Goal: Check status: Check status

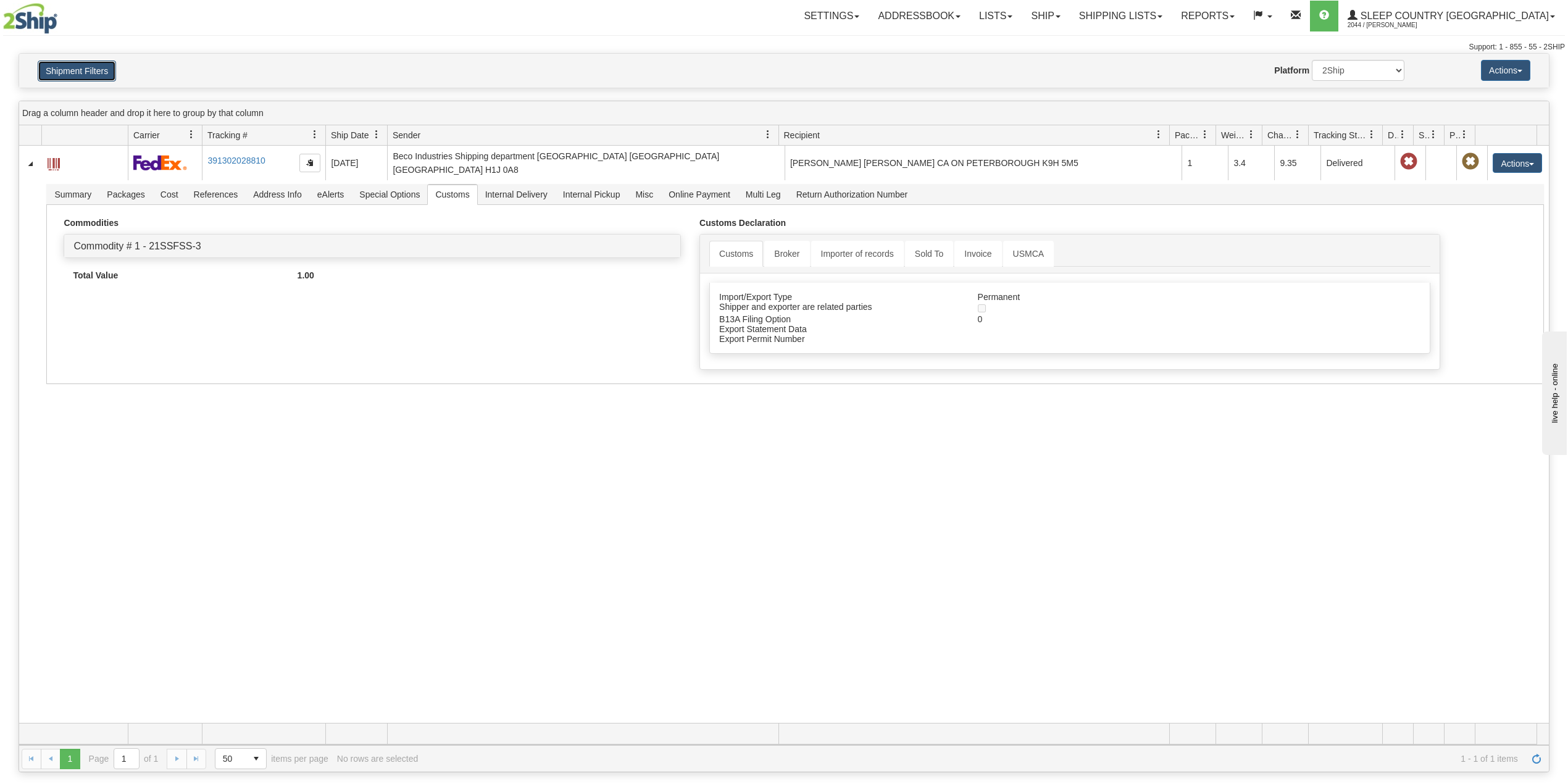
click at [93, 62] on button "Shipment Filters" at bounding box center [77, 71] width 79 height 21
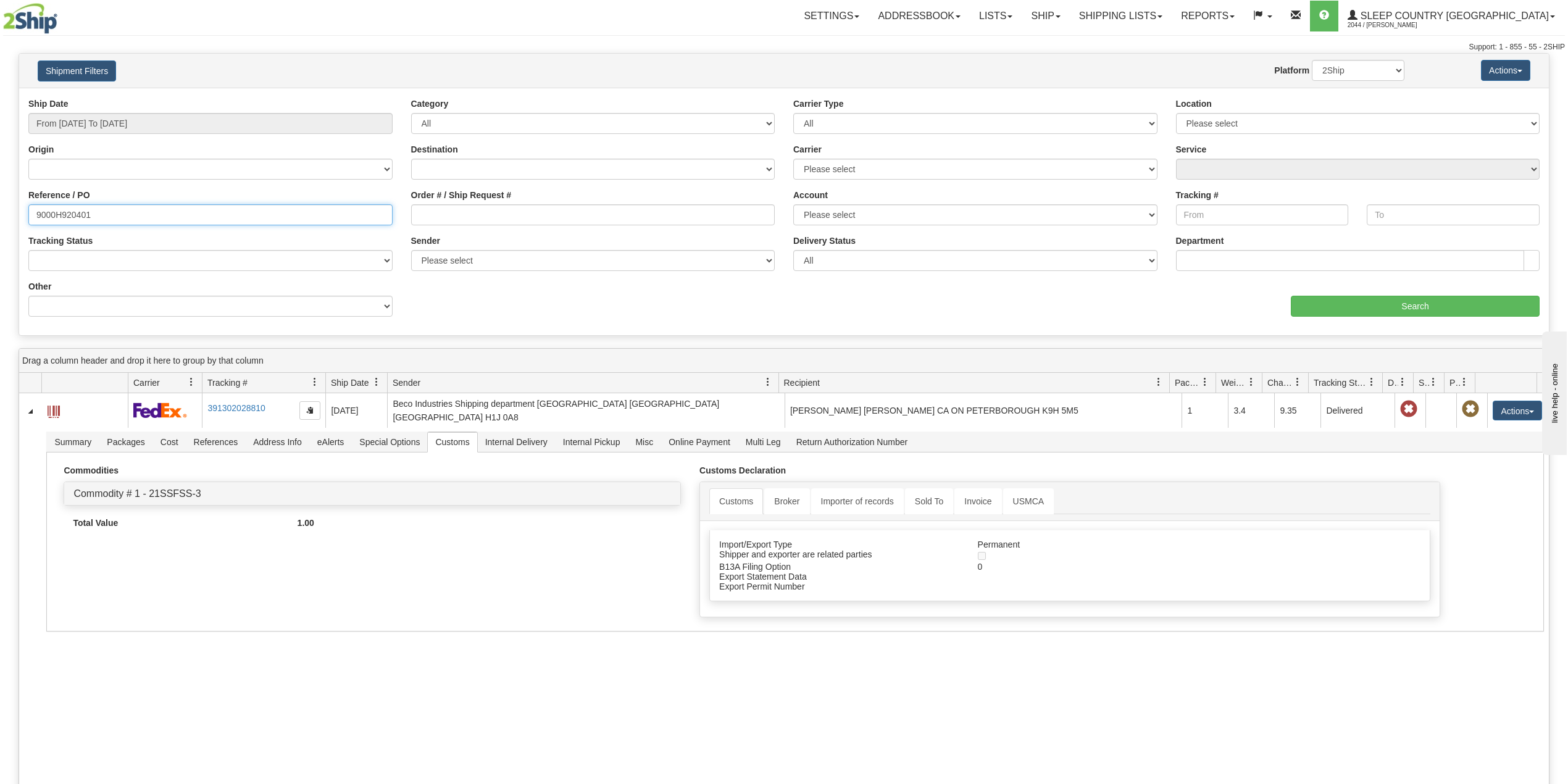
click at [66, 213] on input "9000H920401" at bounding box center [210, 215] width 364 height 21
click at [69, 215] on input "9000H920401" at bounding box center [210, 215] width 364 height 21
paste input "64528"
type input "9000H964528"
click at [1393, 309] on input "Search" at bounding box center [1415, 306] width 249 height 21
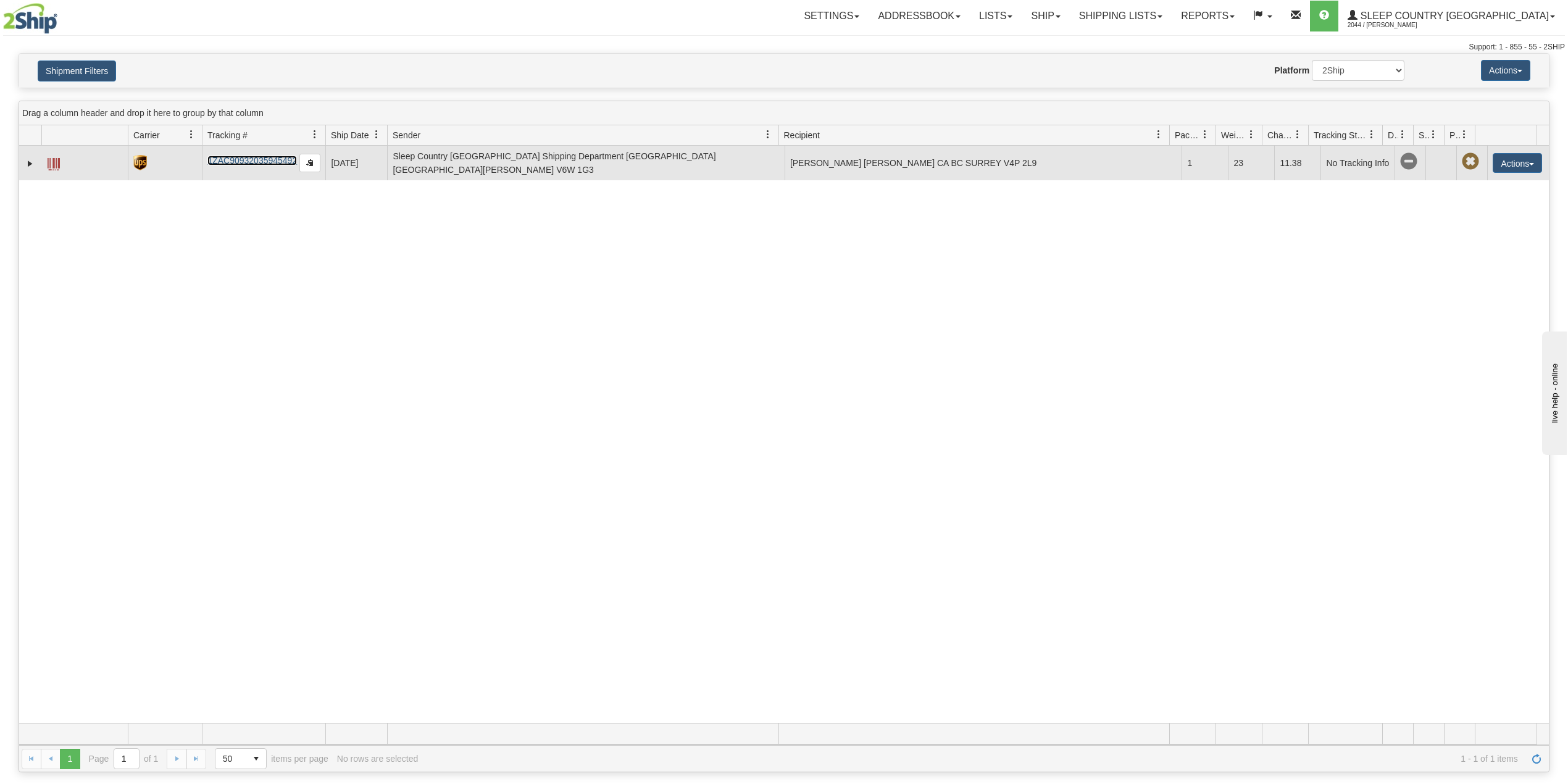
click at [233, 162] on link "1ZAC90932035945492" at bounding box center [252, 160] width 90 height 10
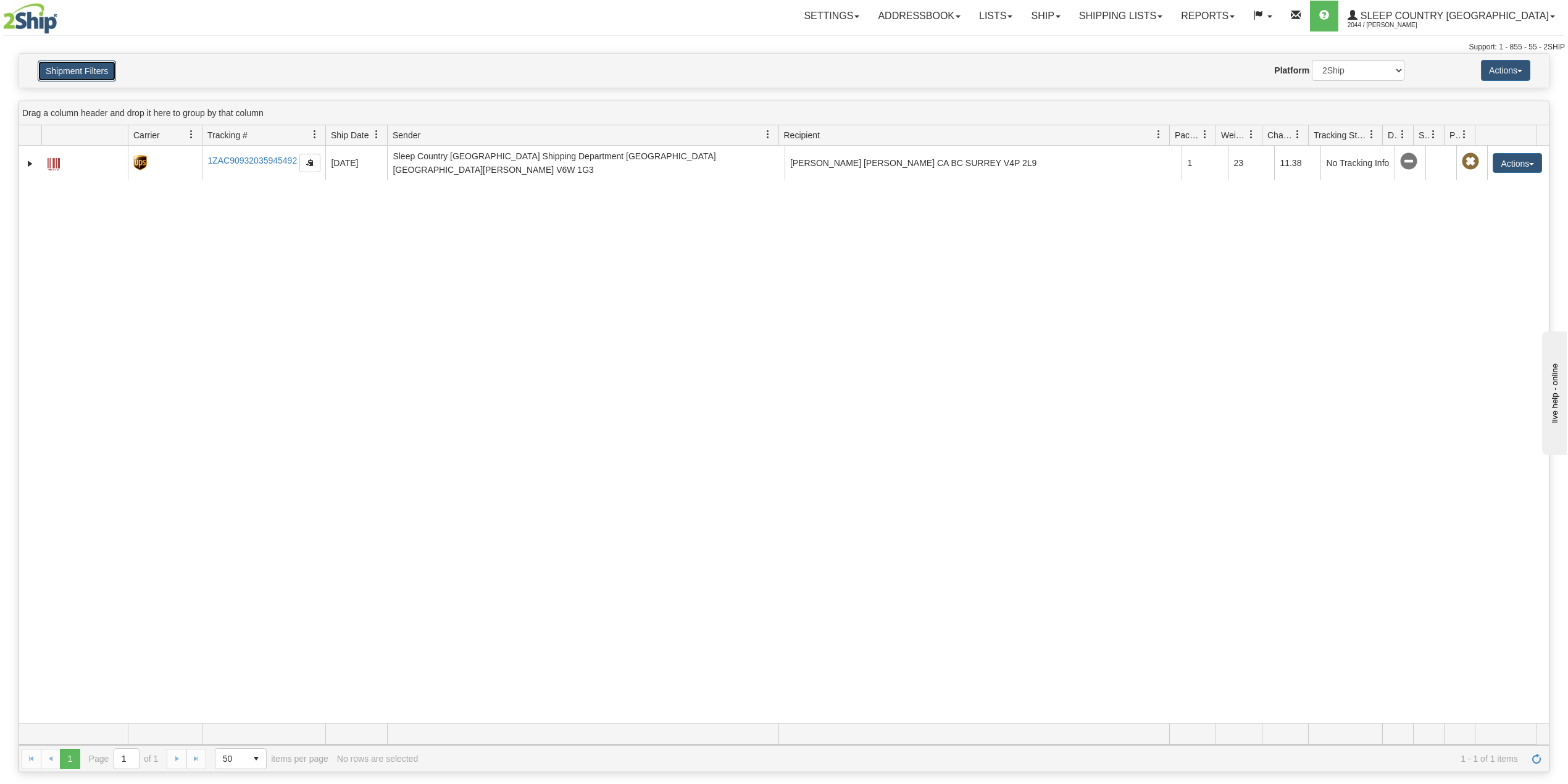
click at [84, 77] on button "Shipment Filters" at bounding box center [77, 71] width 79 height 21
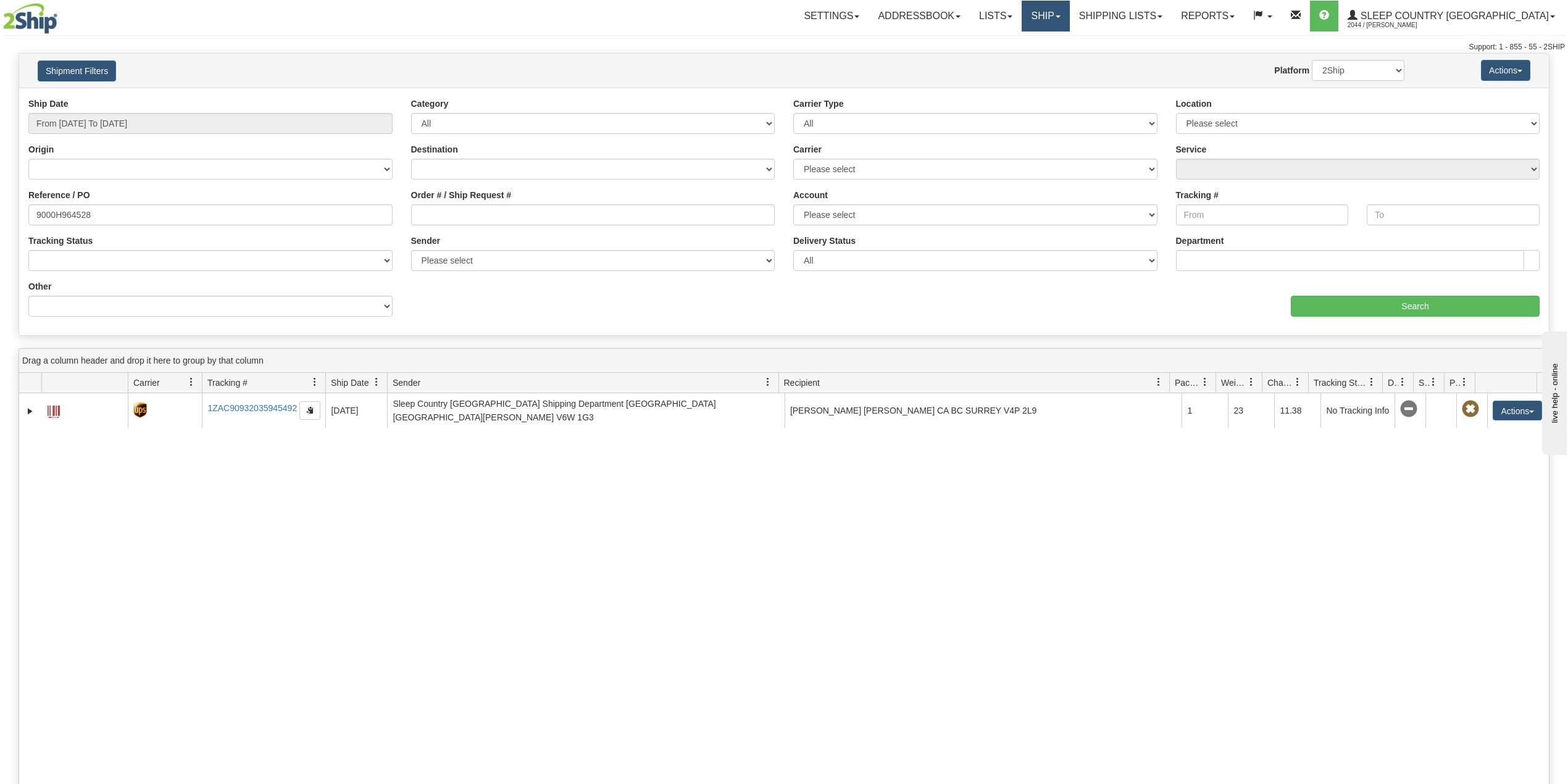
click at [1069, 18] on link "Ship" at bounding box center [1045, 16] width 48 height 31
click at [1057, 58] on span "OnHold / Order Queue" at bounding box center [1013, 59] width 87 height 10
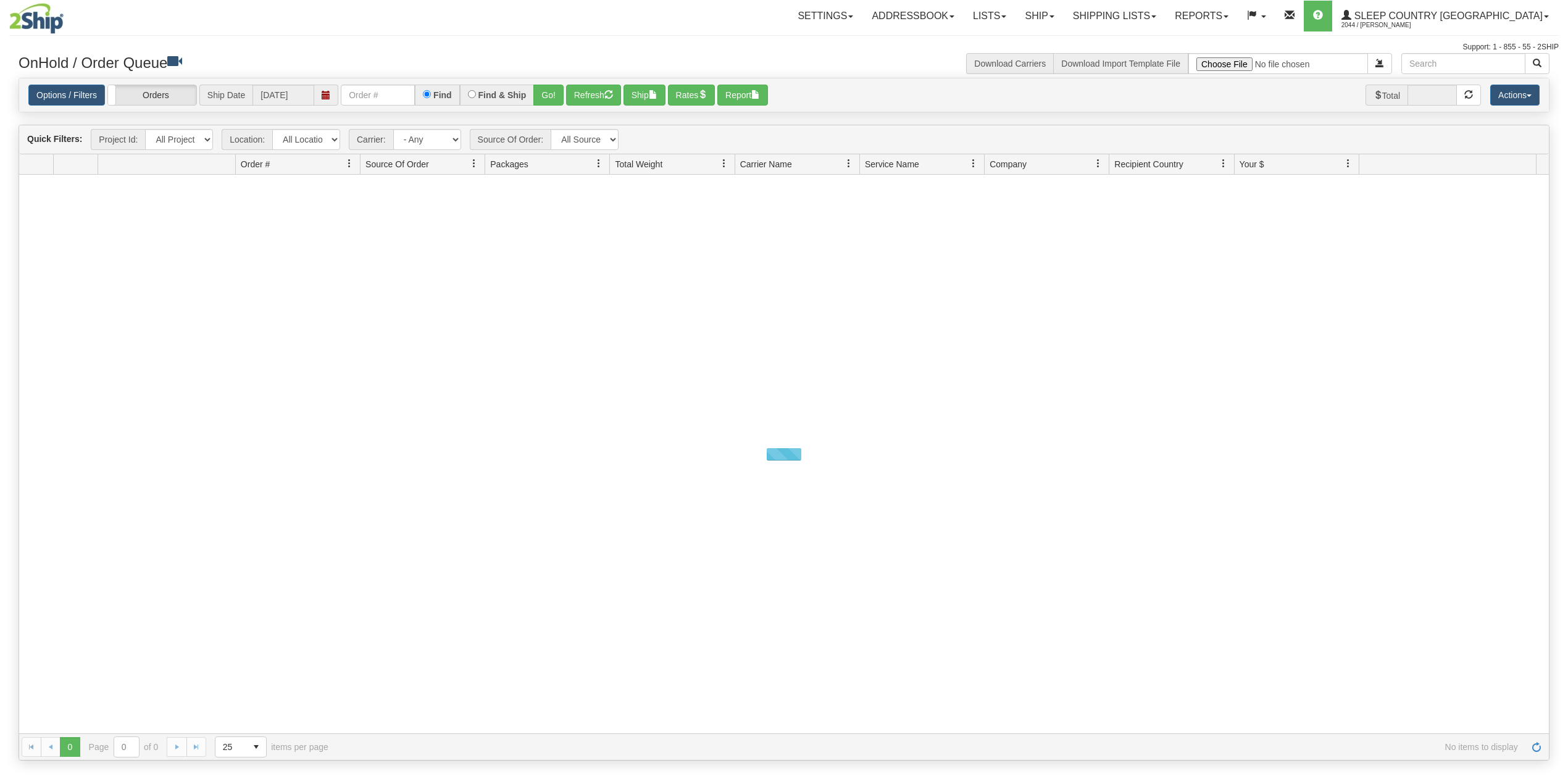
click at [373, 97] on input "text" at bounding box center [378, 95] width 74 height 21
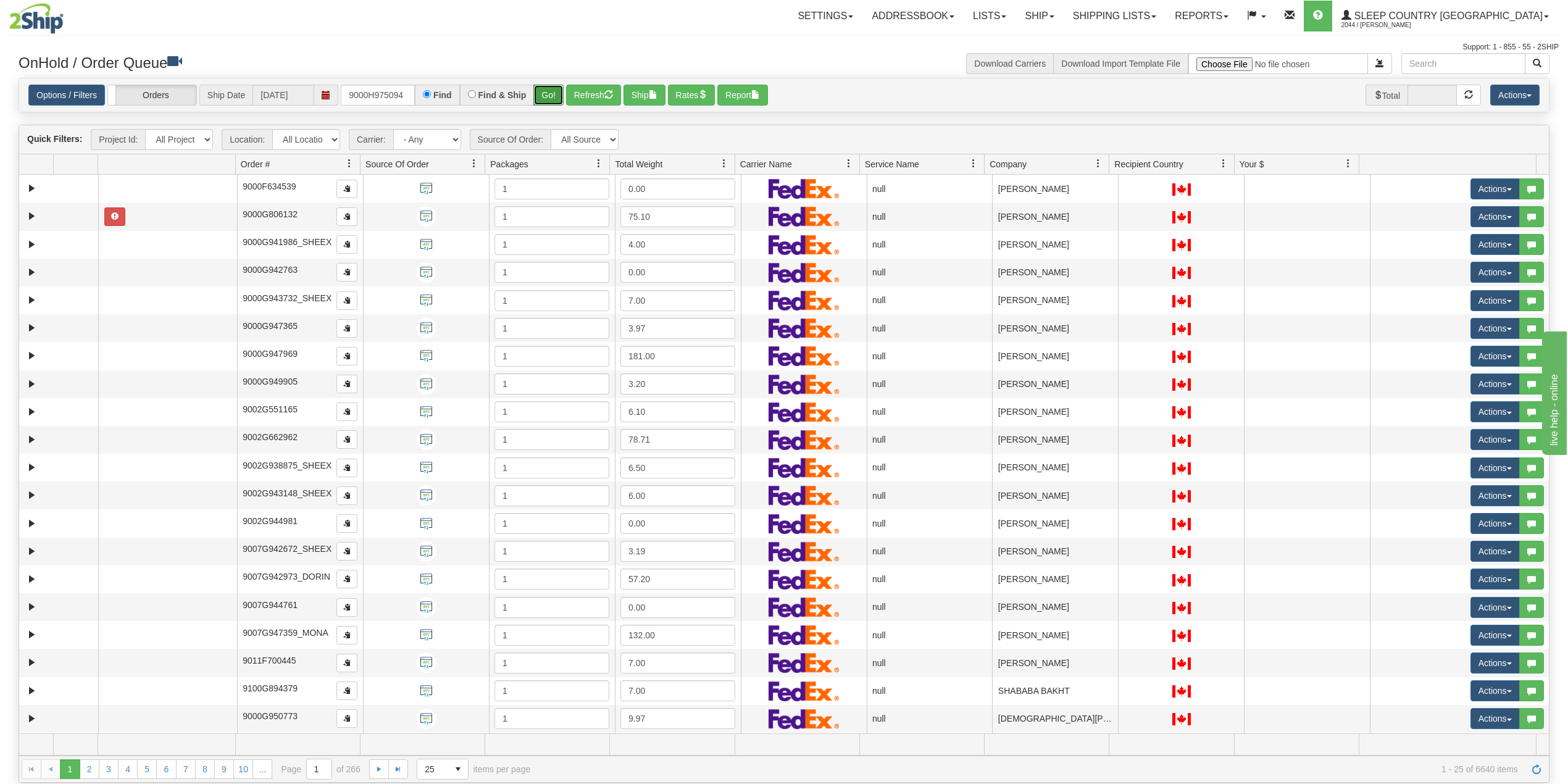
click at [551, 93] on button "Go!" at bounding box center [548, 95] width 30 height 21
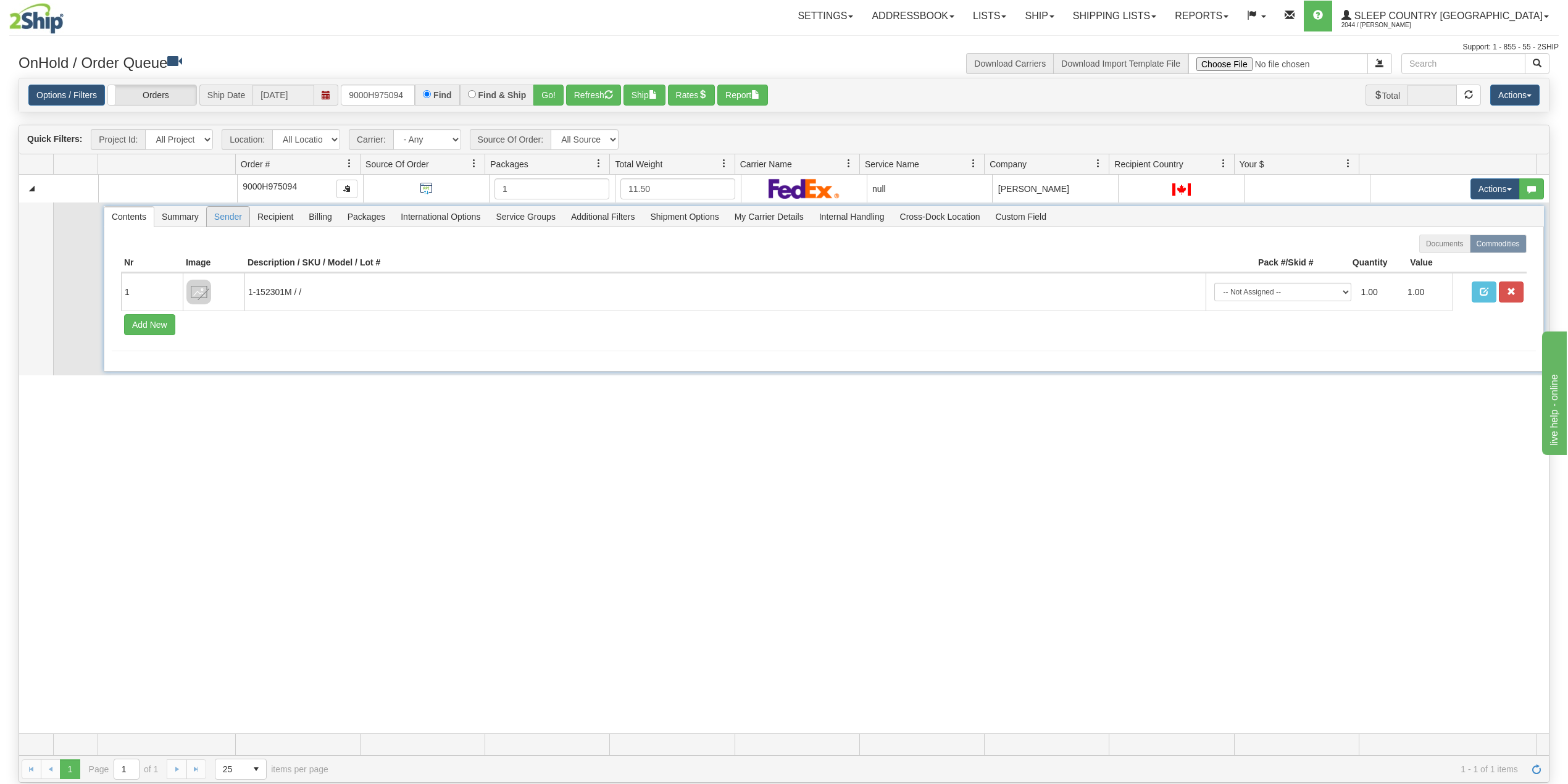
click at [230, 218] on span "Sender" at bounding box center [228, 217] width 43 height 20
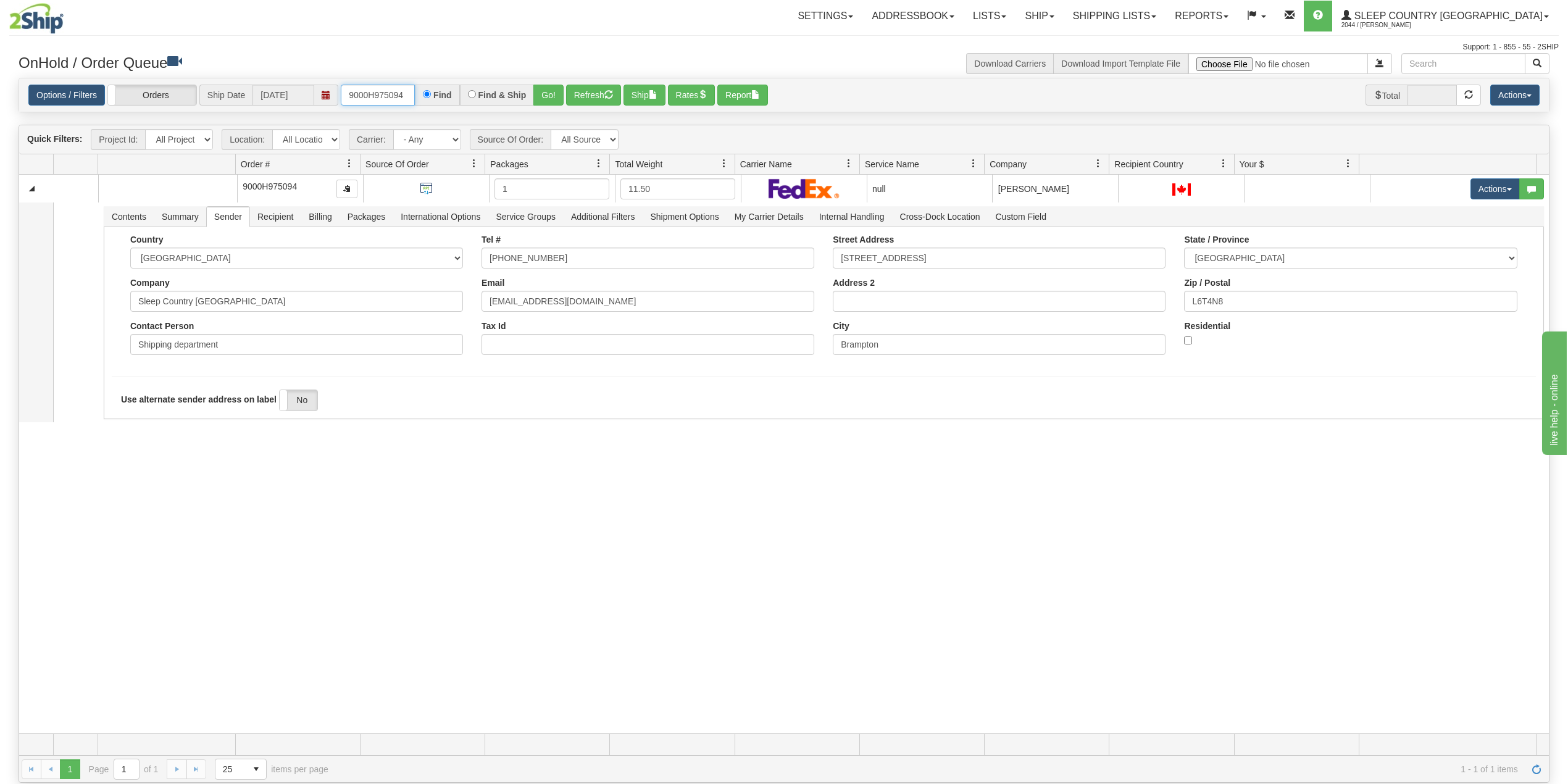
click at [380, 95] on input "9000H975094" at bounding box center [378, 95] width 74 height 21
paste input "66742"
type input "9000H966742"
click at [551, 92] on button "Go!" at bounding box center [548, 95] width 30 height 21
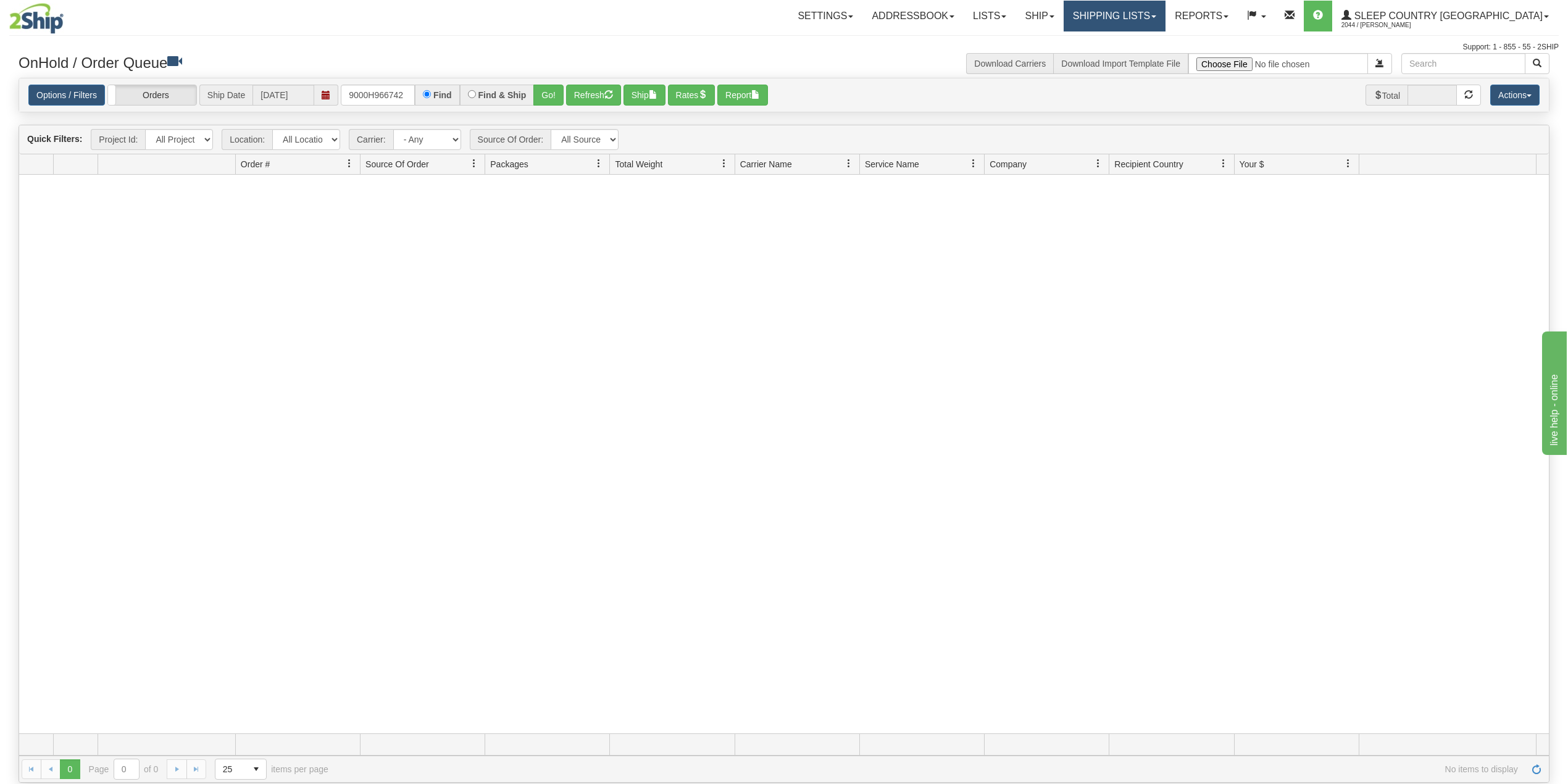
click at [1165, 12] on link "Shipping lists" at bounding box center [1114, 16] width 102 height 31
click at [1147, 58] on span "Search Shipment History" at bounding box center [1105, 59] width 95 height 10
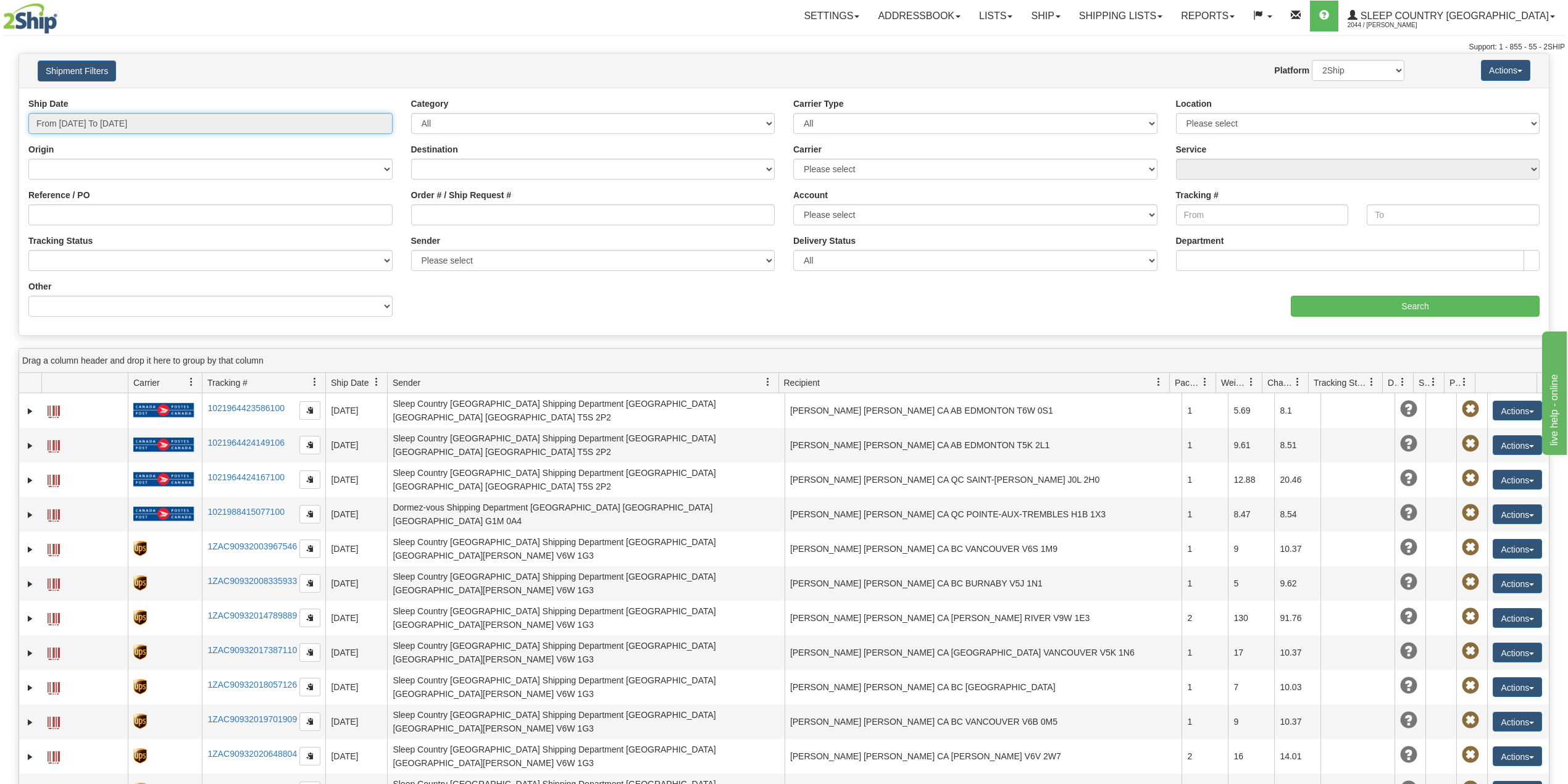
click at [166, 122] on input "From 08/10/2025 To 08/11/2025" at bounding box center [210, 123] width 364 height 21
click at [99, 215] on li "Last 30 Days" at bounding box center [83, 213] width 99 height 17
type input "From 07/13/2025 To 08/11/2025"
drag, startPoint x: 87, startPoint y: 230, endPoint x: 95, endPoint y: 216, distance: 16.1
click at [87, 228] on div "Reference / PO" at bounding box center [211, 211] width 383 height 46
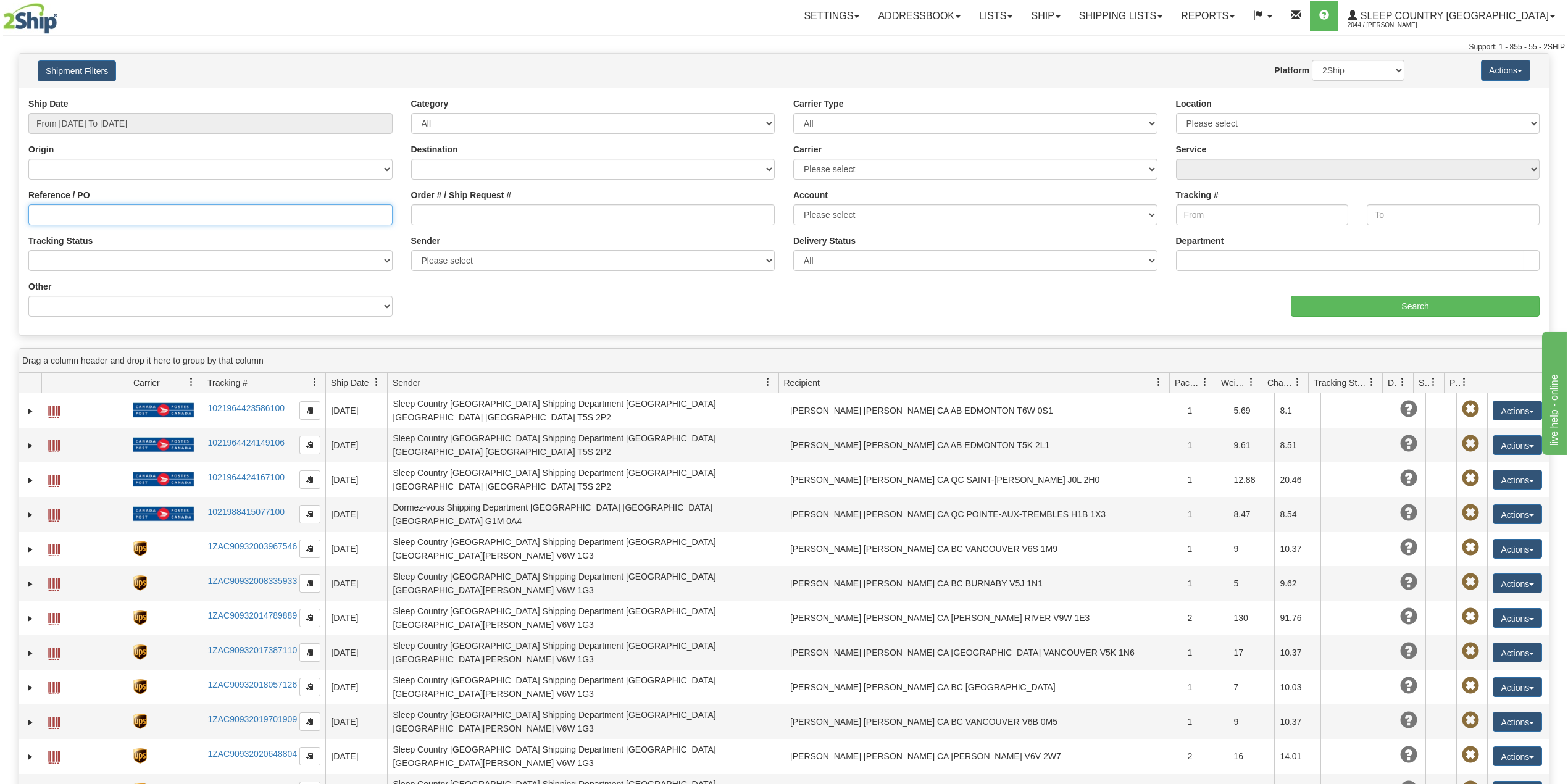
click at [95, 215] on input "Reference / PO" at bounding box center [210, 215] width 364 height 21
paste input "9000H966742"
type input "9000H966742"
click at [1349, 304] on input "Search" at bounding box center [1415, 306] width 249 height 21
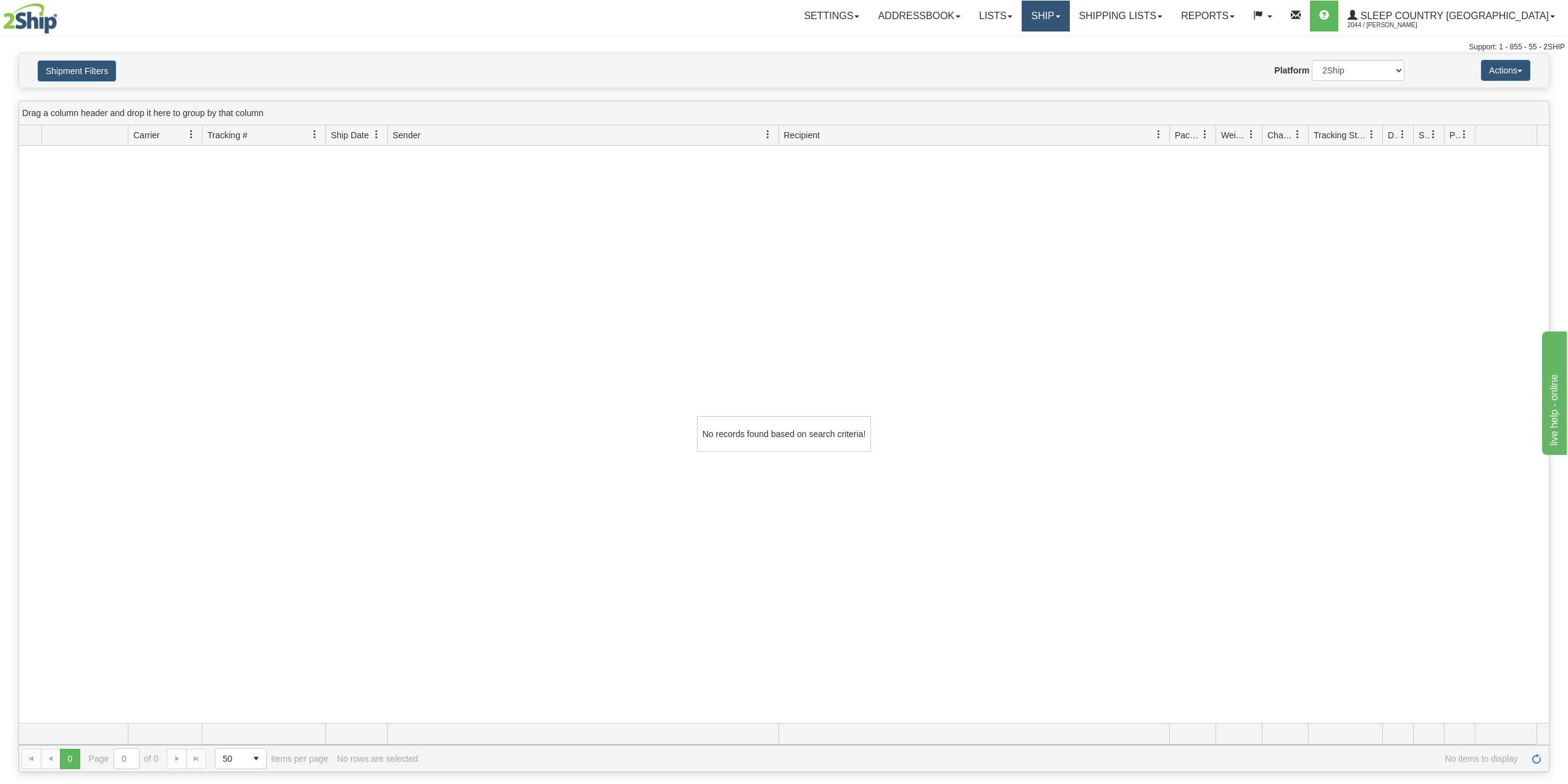
click at [1069, 18] on link "Ship" at bounding box center [1045, 16] width 48 height 31
click at [1057, 60] on span "OnHold / Order Queue" at bounding box center [1013, 59] width 87 height 10
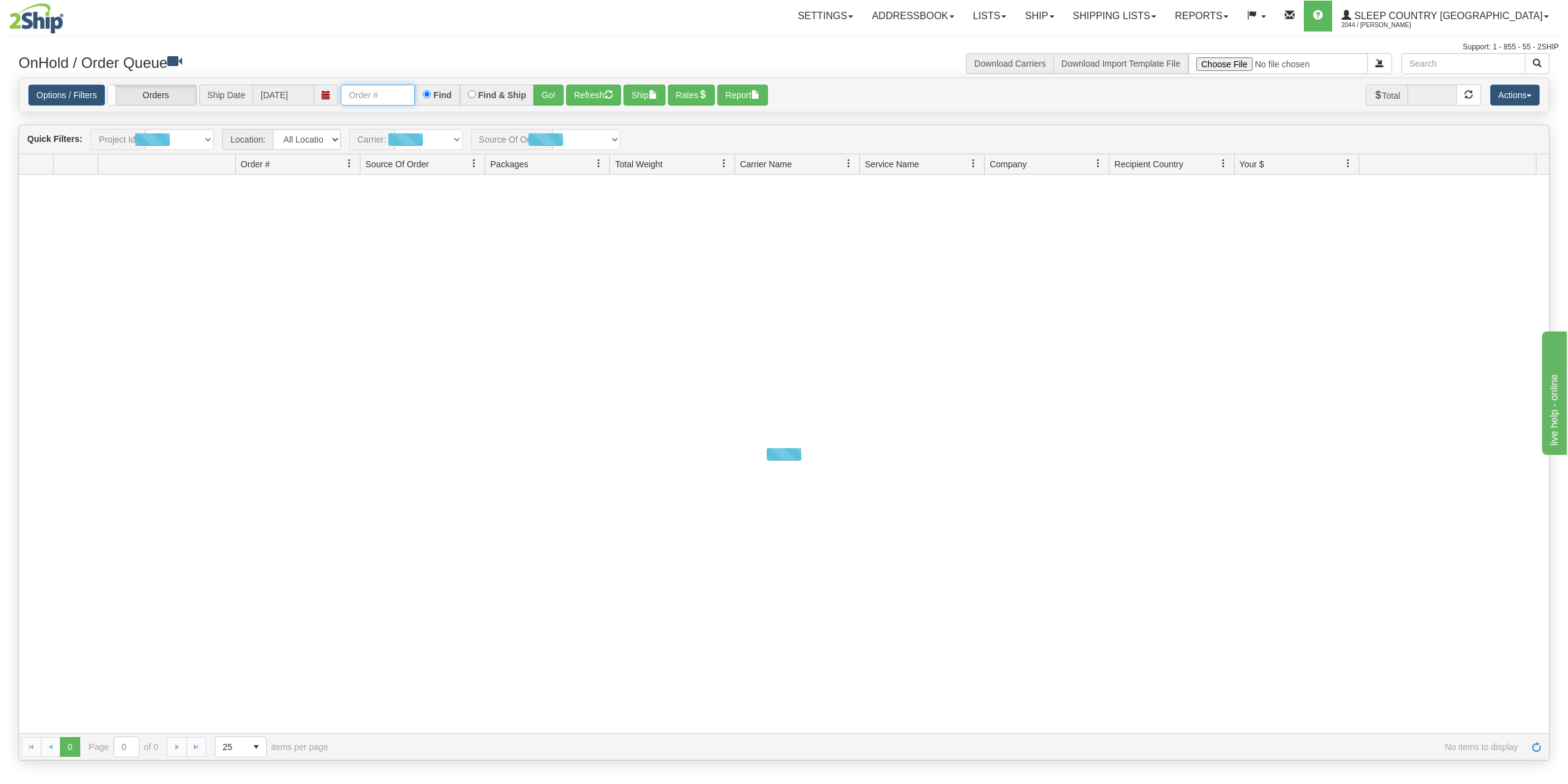
click at [399, 97] on input "text" at bounding box center [378, 95] width 74 height 21
paste input "9000H966742"
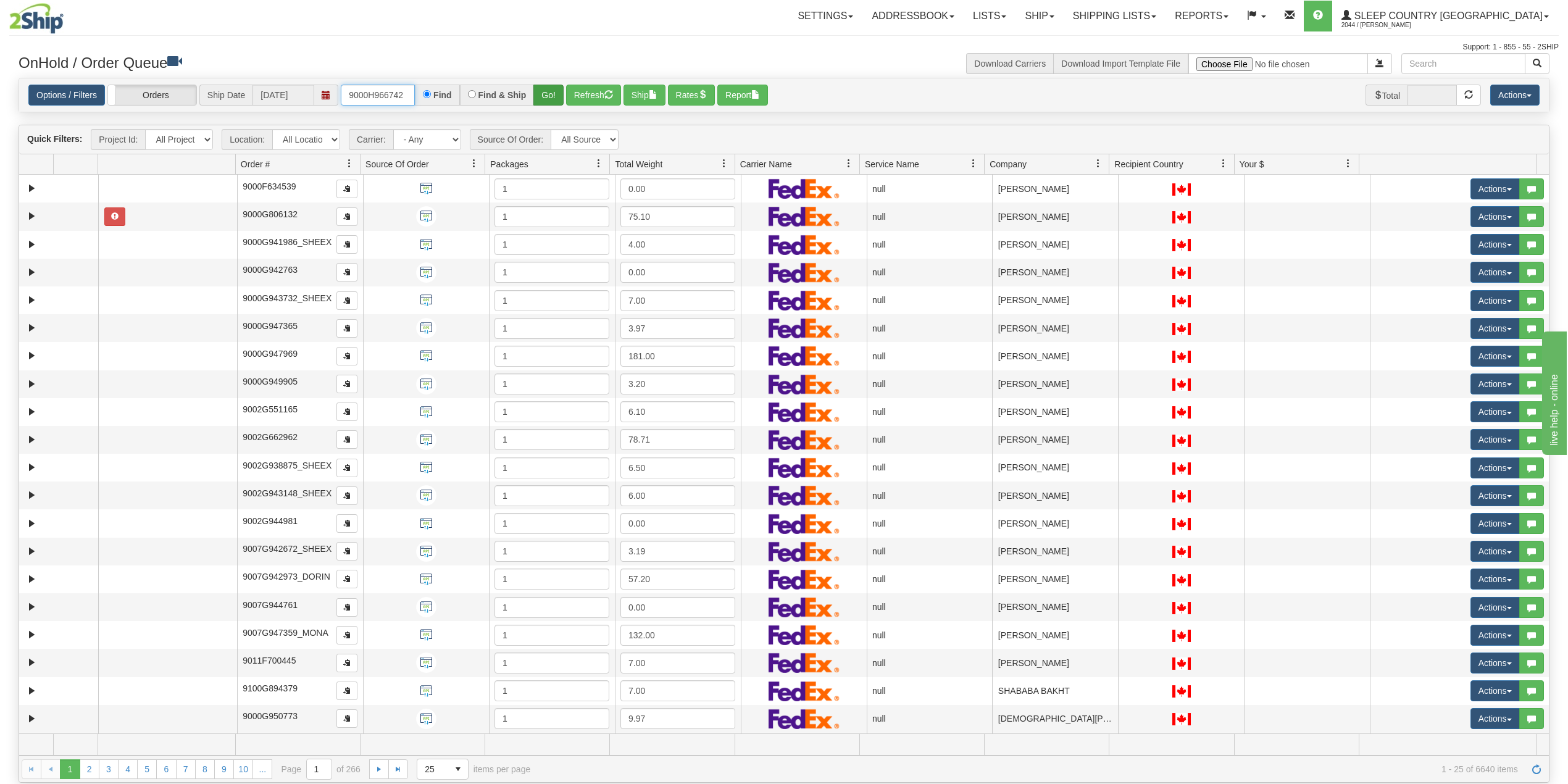
type input "9000H966742"
click at [556, 99] on button "Go!" at bounding box center [548, 95] width 30 height 21
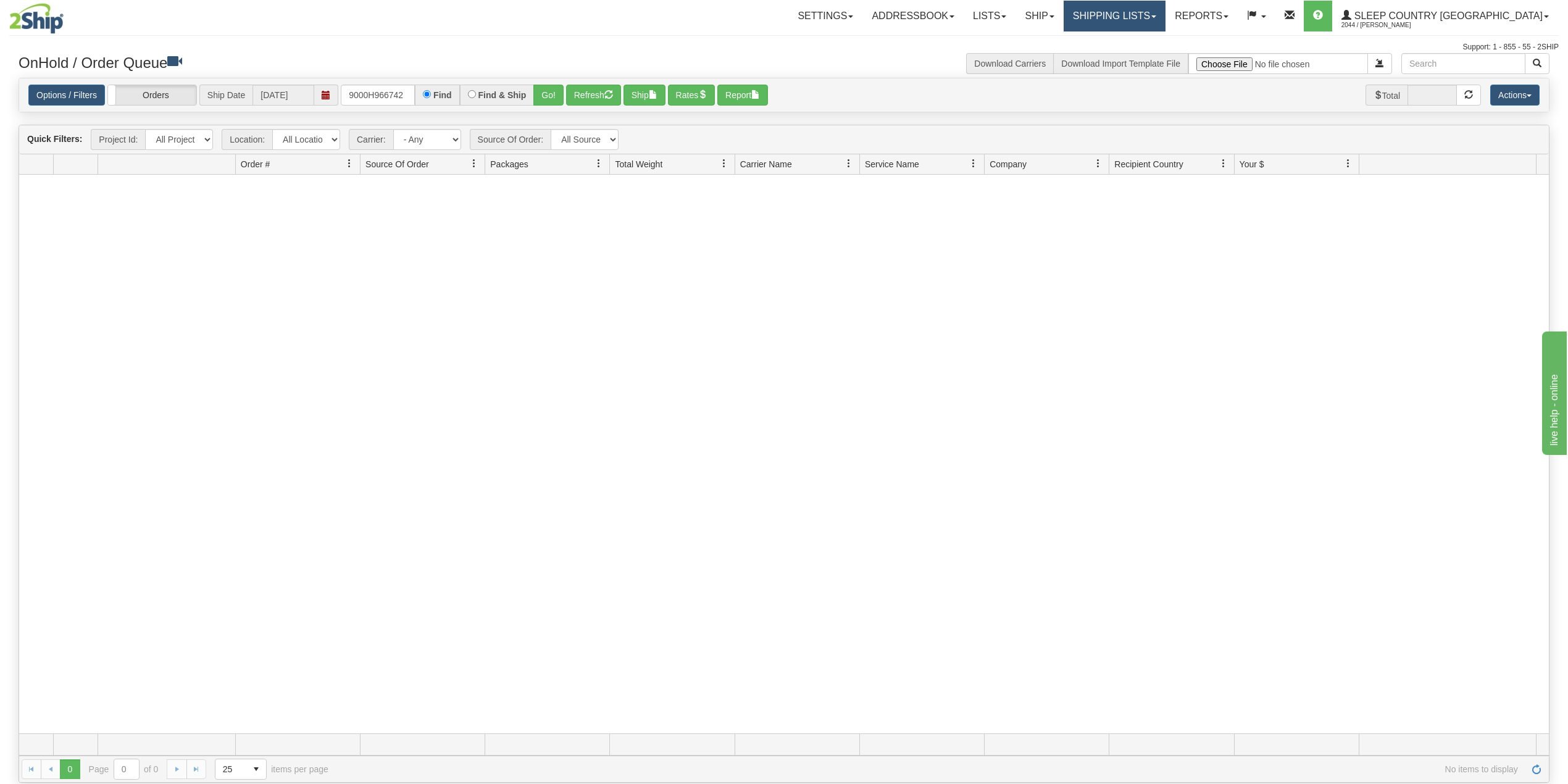
click at [1165, 13] on link "Shipping lists" at bounding box center [1114, 16] width 102 height 31
click at [1129, 42] on span "Current Shipments" at bounding box center [1093, 43] width 72 height 10
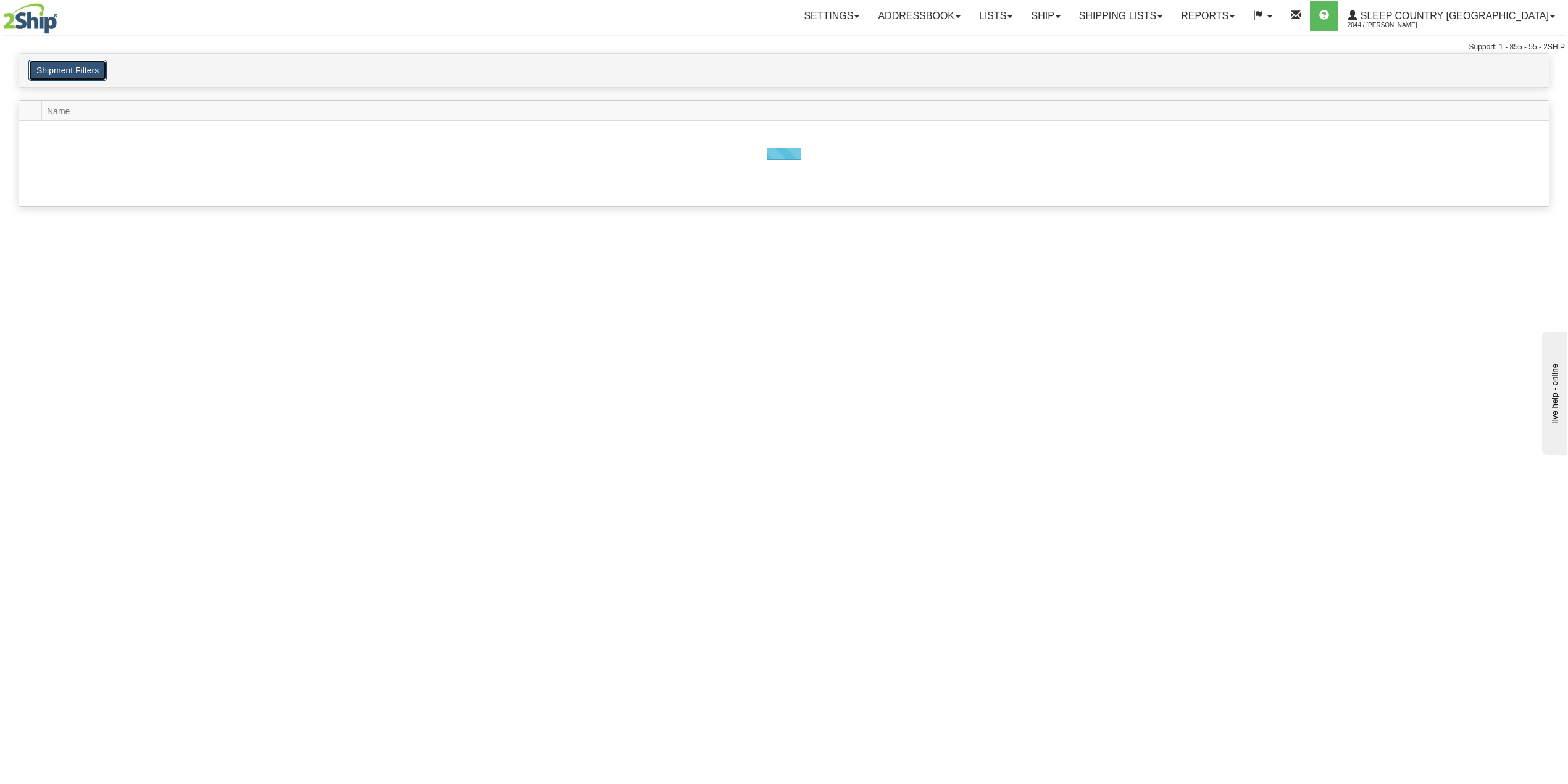
click at [67, 68] on button "Shipment Filters" at bounding box center [68, 70] width 79 height 21
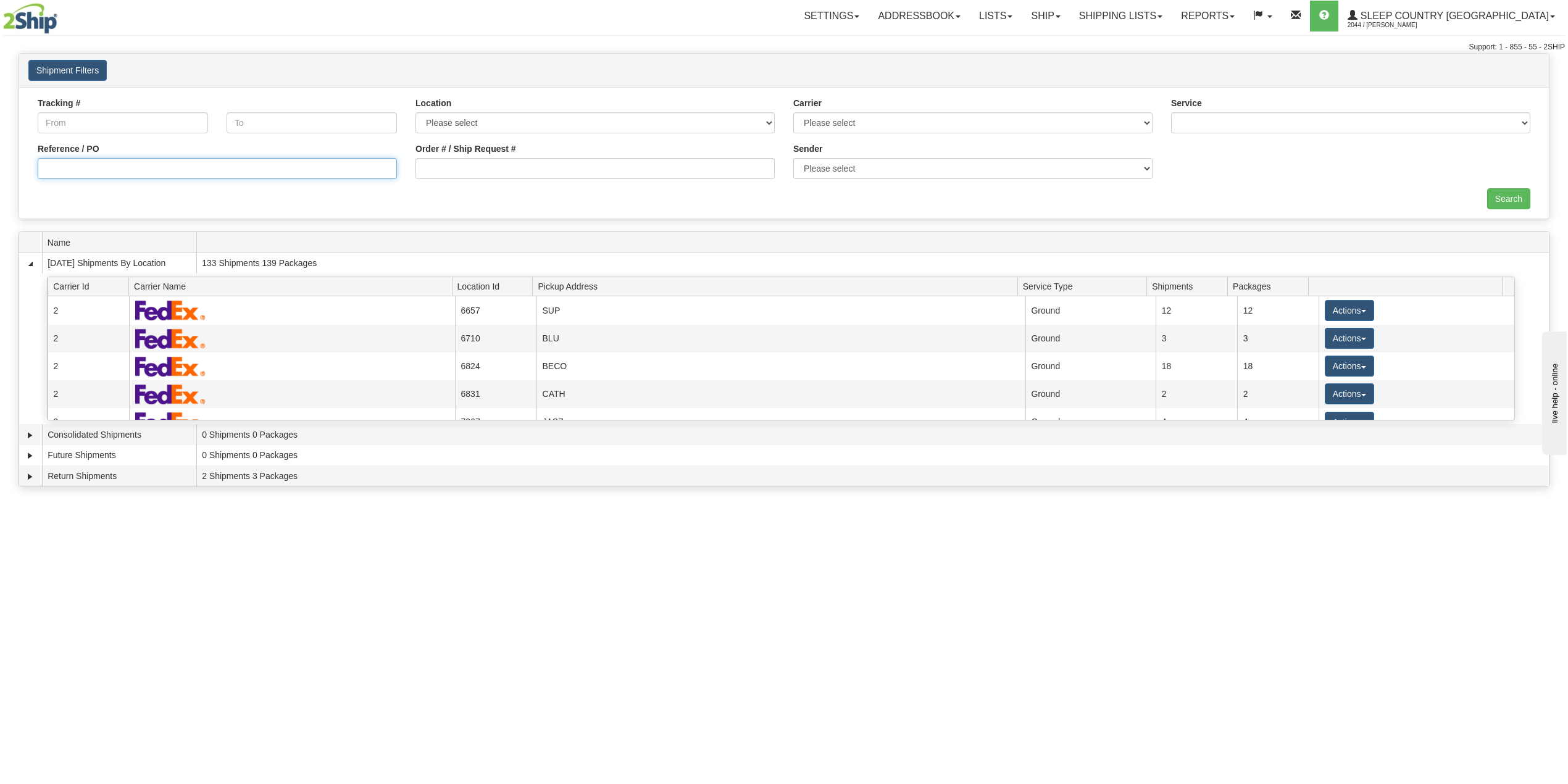
click at [100, 175] on input "Reference / PO" at bounding box center [217, 168] width 359 height 21
paste input "9000H966742"
type input "9000H966742"
click at [1507, 196] on input "Search" at bounding box center [1508, 199] width 43 height 21
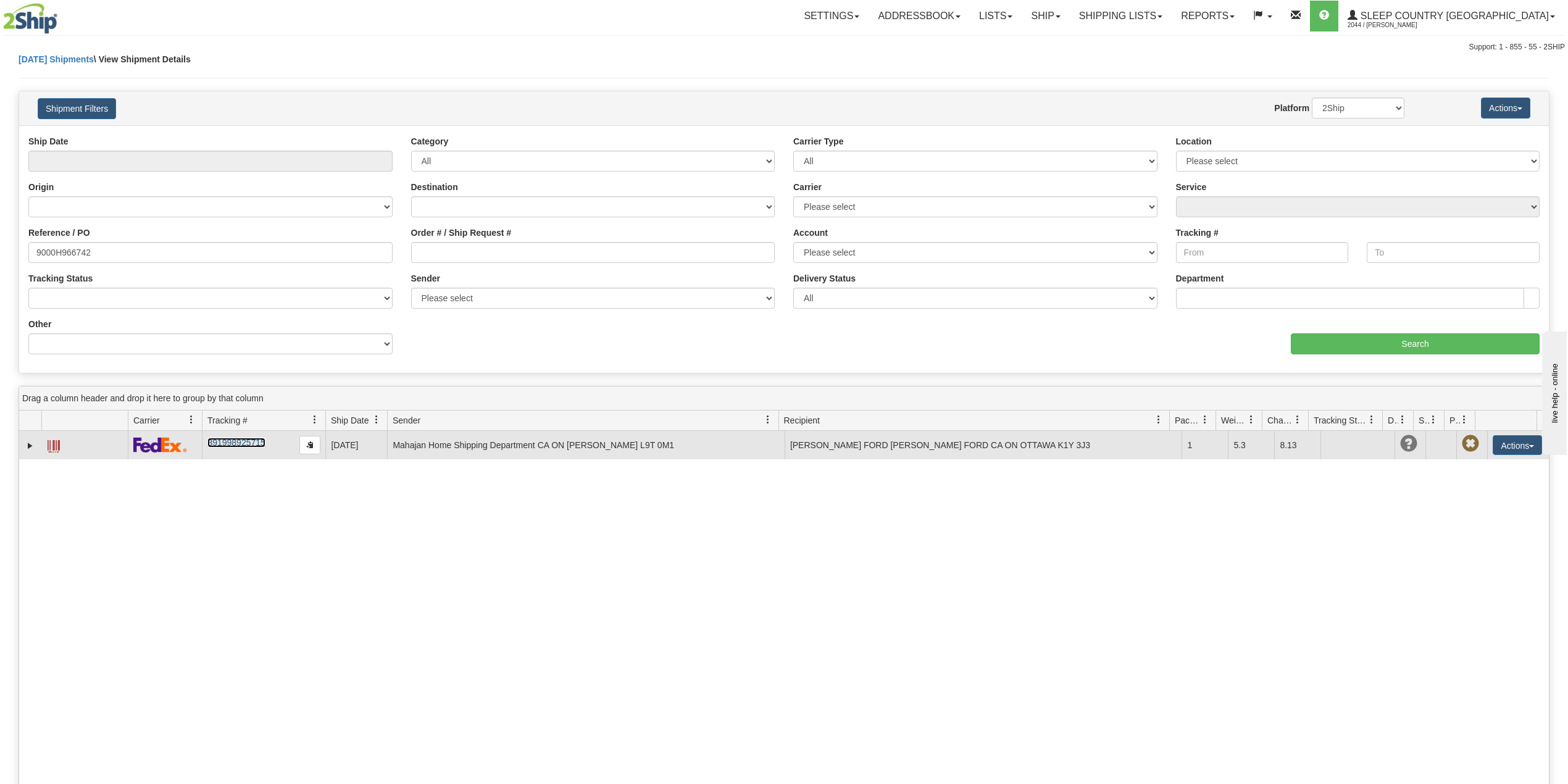
click at [236, 445] on link "391998925715" at bounding box center [236, 442] width 57 height 10
